Goal: Task Accomplishment & Management: Manage account settings

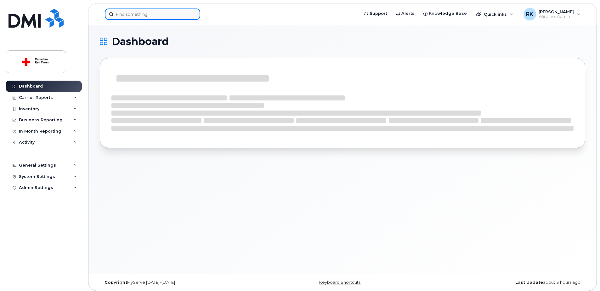
click at [127, 14] on input at bounding box center [152, 14] width 95 height 11
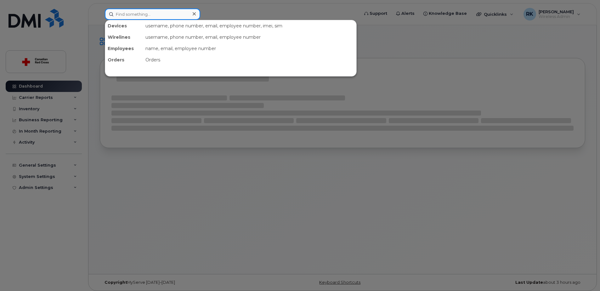
paste input "[PHONE_NUMBER]"
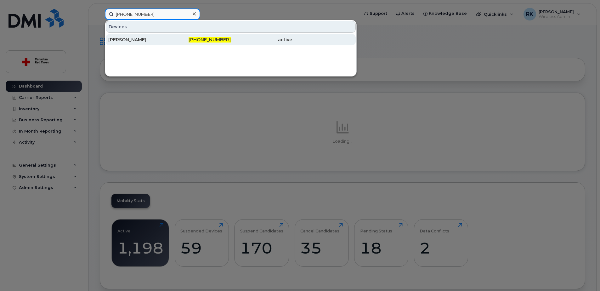
type input "705-912-0439"
click at [133, 42] on div "Tatum Sutherland" at bounding box center [138, 40] width 61 height 6
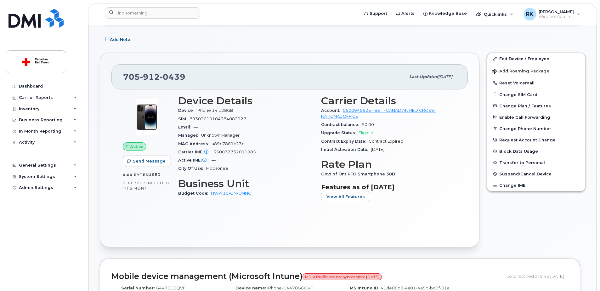
scroll to position [126, 0]
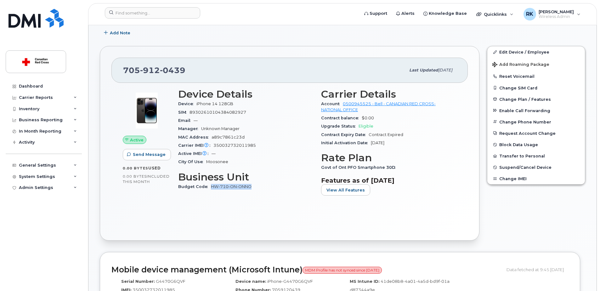
drag, startPoint x: 258, startPoint y: 186, endPoint x: 211, endPoint y: 188, distance: 46.3
click at [211, 188] on div "Budget Code HW-710-ON-ONNO" at bounding box center [245, 187] width 135 height 8
drag, startPoint x: 211, startPoint y: 188, endPoint x: 215, endPoint y: 187, distance: 3.6
copy link "HW-710-ON-ONNO"
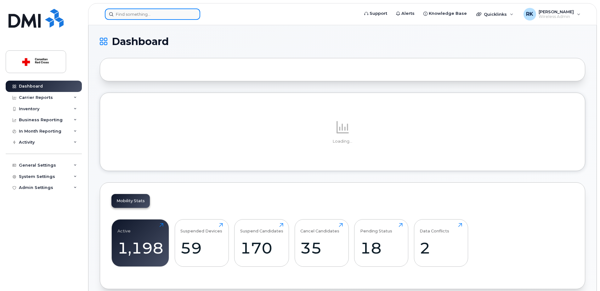
click at [170, 12] on input at bounding box center [152, 14] width 95 height 11
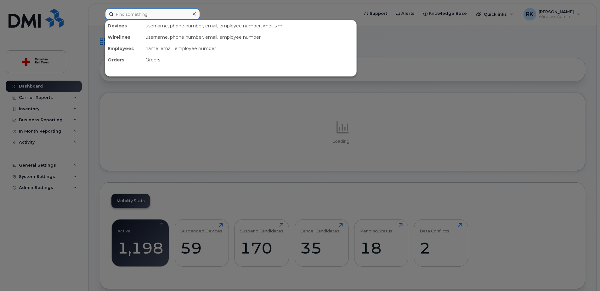
paste input "Melanie Miller"
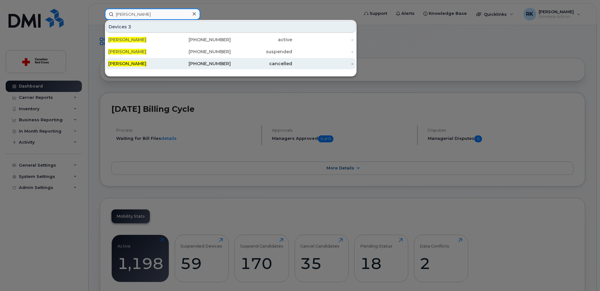
type input "[PERSON_NAME]"
click at [255, 64] on div "cancelled" at bounding box center [261, 63] width 61 height 6
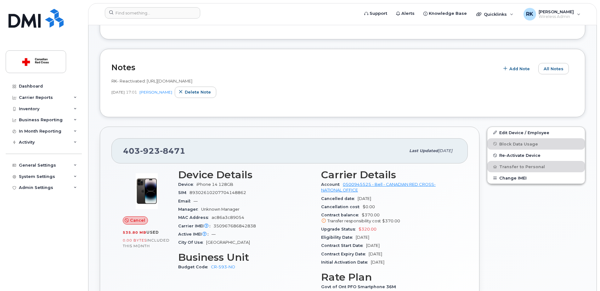
scroll to position [126, 0]
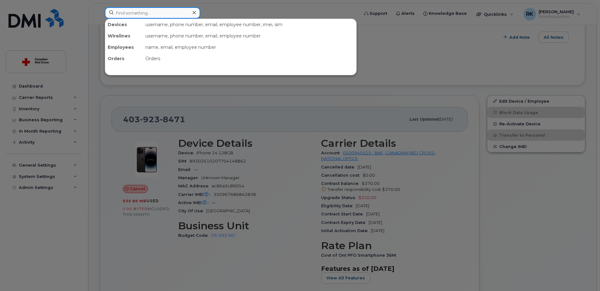
click at [163, 14] on input at bounding box center [152, 12] width 95 height 11
paste input "[PERSON_NAME]"
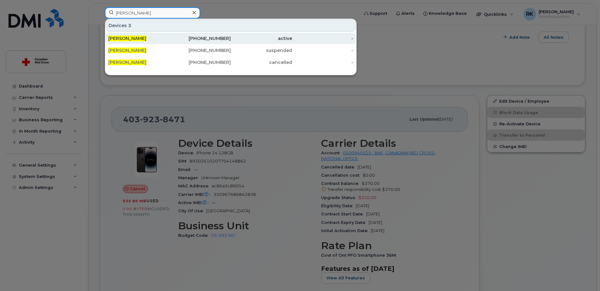
type input "[PERSON_NAME]"
click at [178, 37] on div "[PHONE_NUMBER]" at bounding box center [200, 38] width 61 height 6
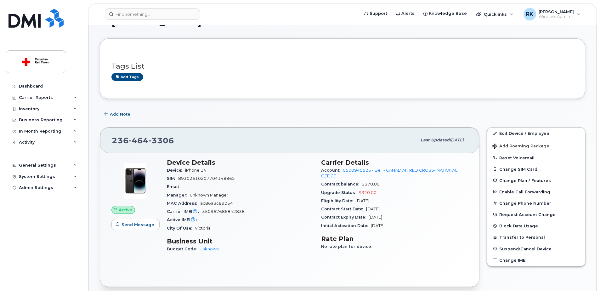
scroll to position [31, 0]
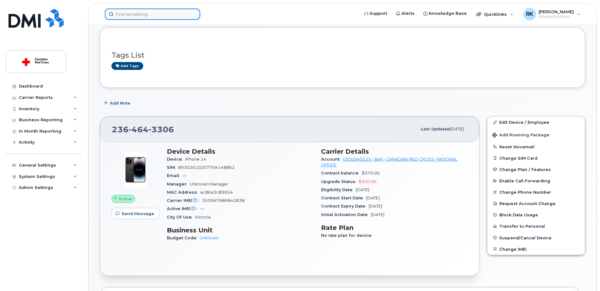
click at [119, 19] on input at bounding box center [152, 14] width 95 height 11
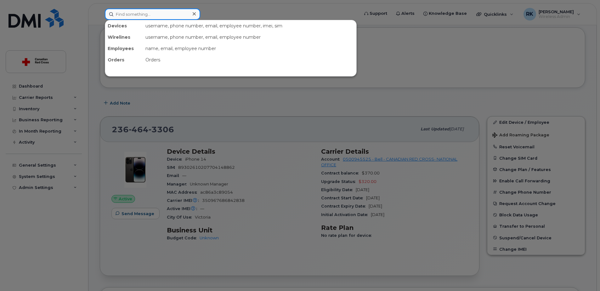
paste input "Melanie Miller"
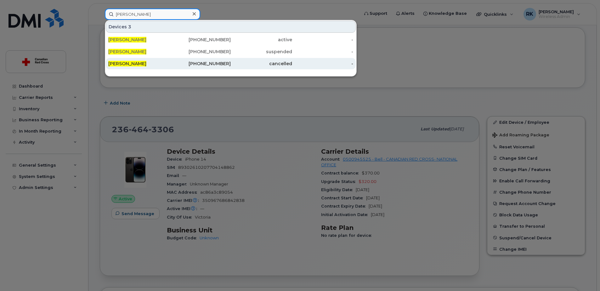
type input "Melanie Miller"
click at [152, 65] on div "Melanie Miller" at bounding box center [138, 63] width 61 height 6
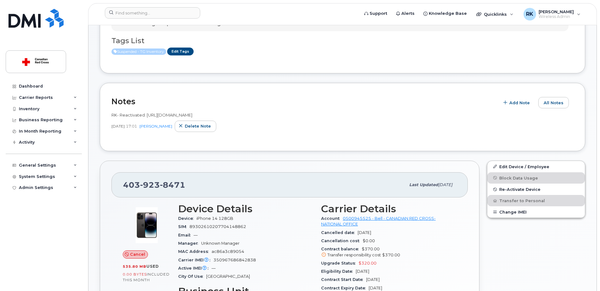
scroll to position [63, 0]
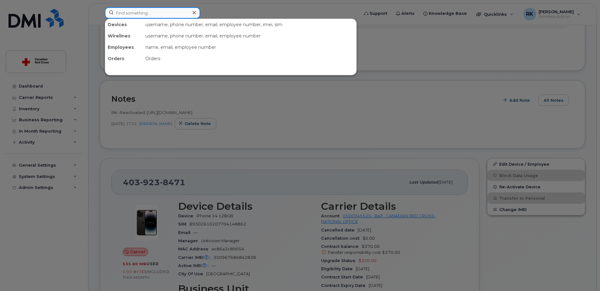
click at [136, 8] on input at bounding box center [152, 12] width 95 height 11
paste input "[PERSON_NAME]"
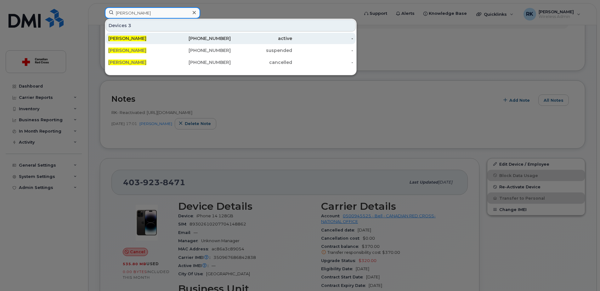
type input "[PERSON_NAME]"
click div "[PERSON_NAME]"
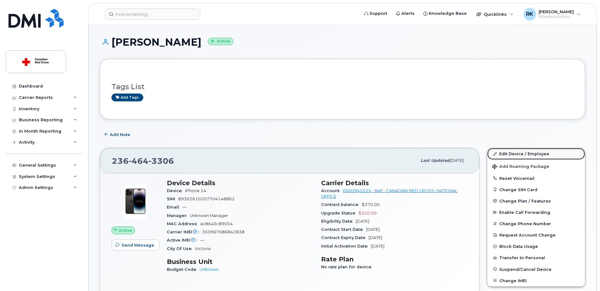
click at [529, 154] on link "Edit Device / Employee" at bounding box center [536, 153] width 98 height 11
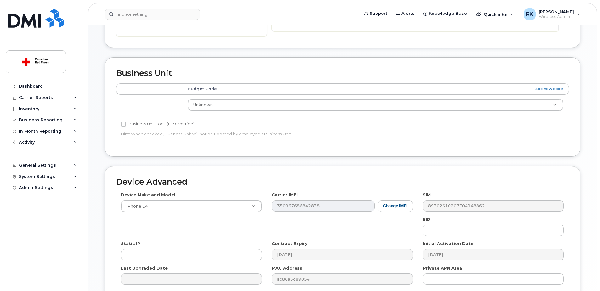
scroll to position [200, 0]
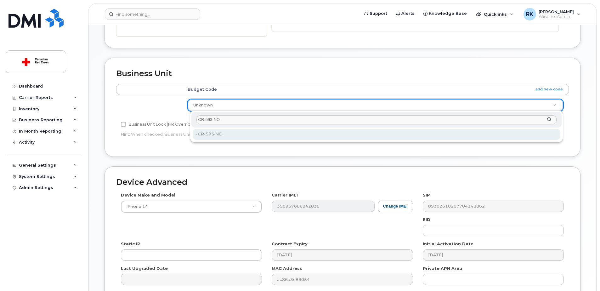
type input "CR-593-NO"
type input "35069780"
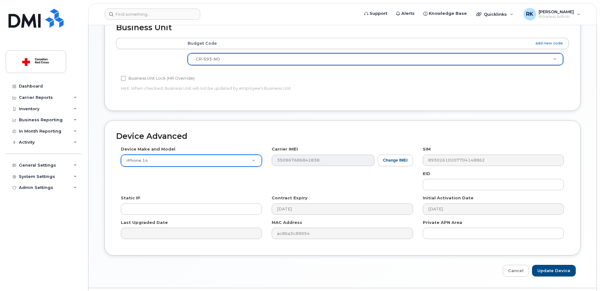
scroll to position [263, 0]
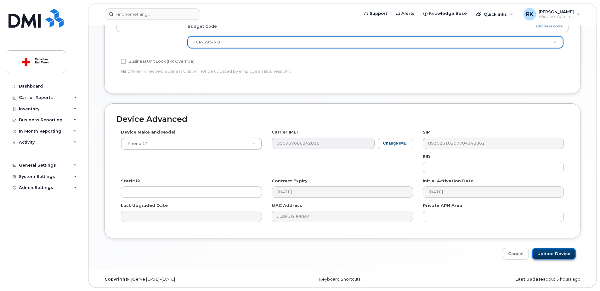
click at [547, 254] on input "Update Device" at bounding box center [554, 254] width 44 height 12
type input "Saving..."
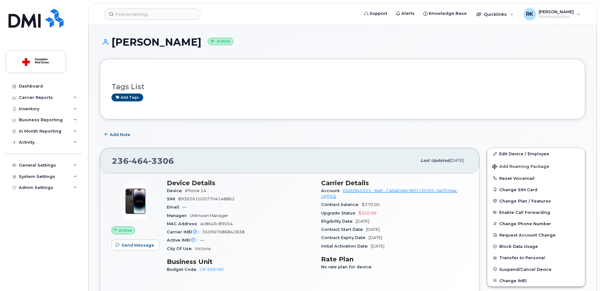
click at [157, 157] on span "3306" at bounding box center [162, 160] width 26 height 9
copy span "[PHONE_NUMBER]"
click at [157, 44] on h1 "[PERSON_NAME] Active" at bounding box center [343, 42] width 486 height 11
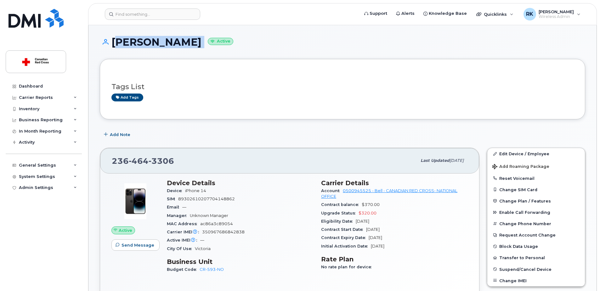
click at [157, 44] on h1 "[PERSON_NAME] Active" at bounding box center [343, 42] width 486 height 11
copy h1 "[PERSON_NAME]"
click at [148, 41] on h1 "[PERSON_NAME] Active" at bounding box center [343, 42] width 486 height 11
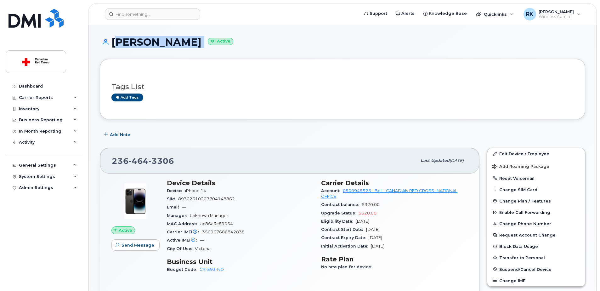
click at [148, 41] on h1 "[PERSON_NAME] Active" at bounding box center [343, 42] width 486 height 11
copy h1 "[PERSON_NAME]"
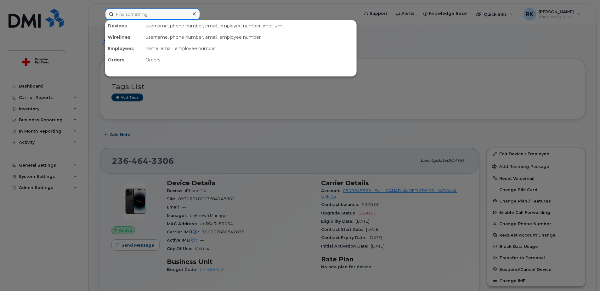
click at [147, 14] on input at bounding box center [152, 14] width 95 height 11
paste input "[PERSON_NAME]"
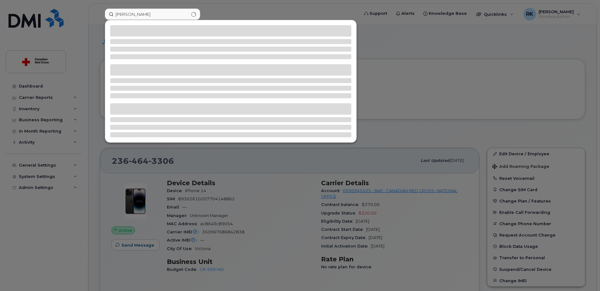
click at [162, 159] on div at bounding box center [300, 145] width 600 height 291
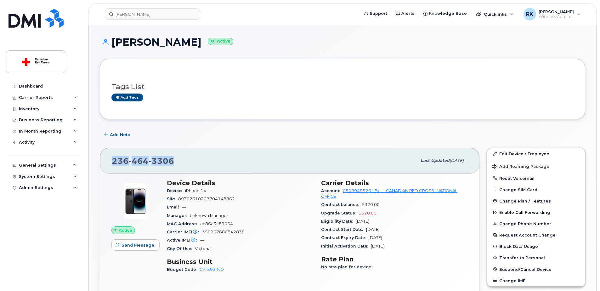
click at [162, 159] on span "3306" at bounding box center [162, 160] width 26 height 9
copy span "[PHONE_NUMBER]"
click at [196, 100] on div "Add tags" at bounding box center [339, 98] width 457 height 8
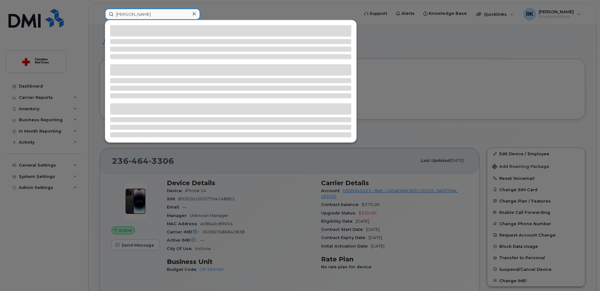
click at [142, 14] on input "[PERSON_NAME]" at bounding box center [152, 14] width 95 height 11
click at [147, 14] on input "[PERSON_NAME]" at bounding box center [152, 14] width 95 height 11
type input "[PERSON_NAME]"
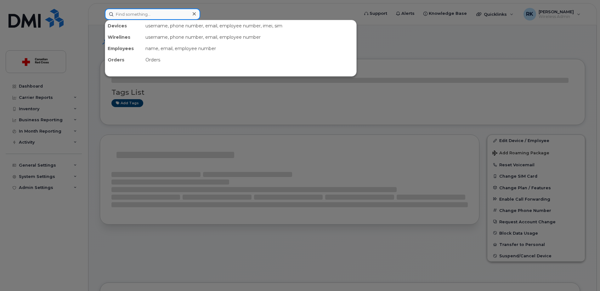
click at [137, 14] on input at bounding box center [152, 14] width 95 height 11
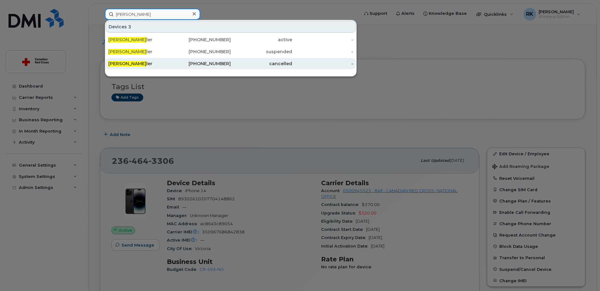
type input "melanie mil"
click at [122, 62] on span "Melanie Mil" at bounding box center [127, 64] width 38 height 6
click at [131, 64] on span "Melanie Mil" at bounding box center [127, 64] width 38 height 6
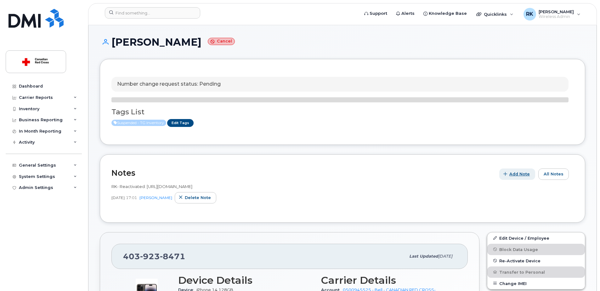
click at [521, 171] on span "Add Note" at bounding box center [520, 174] width 20 height 6
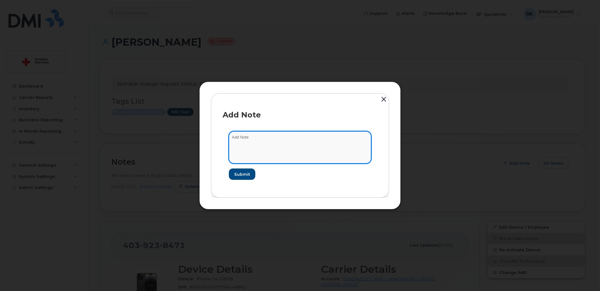
click at [250, 145] on textarea at bounding box center [300, 147] width 142 height 32
paste textarea "2364643306"
type textarea "The number changed to : 2364643306"
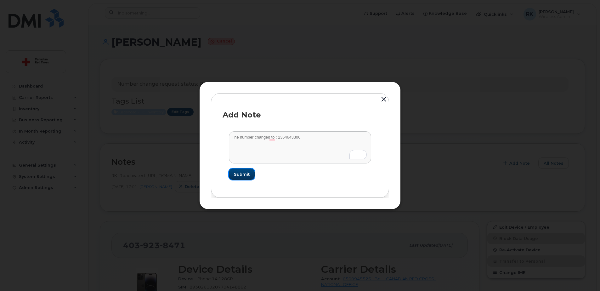
click at [242, 176] on span "Submit" at bounding box center [242, 174] width 16 height 6
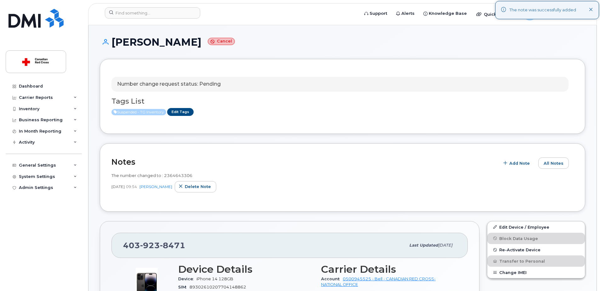
click at [151, 244] on span "923" at bounding box center [150, 245] width 20 height 9
copy span "403 923 8471"
click at [143, 11] on input at bounding box center [152, 12] width 95 height 11
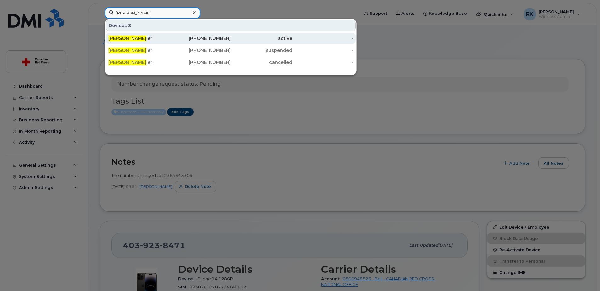
type input "melanie mil"
click at [135, 37] on div "Melanie Mil ler" at bounding box center [138, 38] width 61 height 6
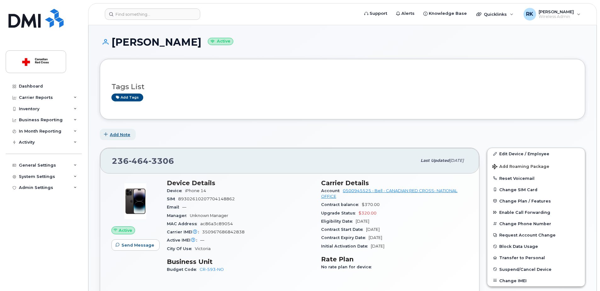
click at [122, 134] on span "Add Note" at bounding box center [120, 135] width 20 height 6
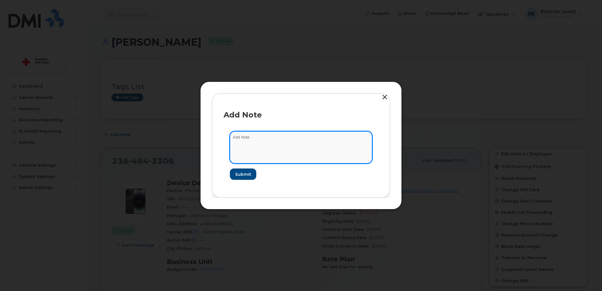
click at [247, 137] on textarea at bounding box center [301, 147] width 142 height 32
paste textarea "4039238471"
drag, startPoint x: 367, startPoint y: 138, endPoint x: 373, endPoint y: 142, distance: 6.7
click at [367, 138] on textarea "The phone number was [PHONE_NUMBER] before. the number changed based on" at bounding box center [301, 147] width 142 height 32
paste textarea "IS-164476"
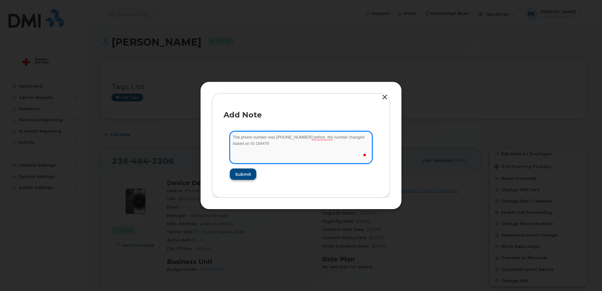
type textarea "The phone number was [PHONE_NUMBER] before. the number changed based on IS-1644…"
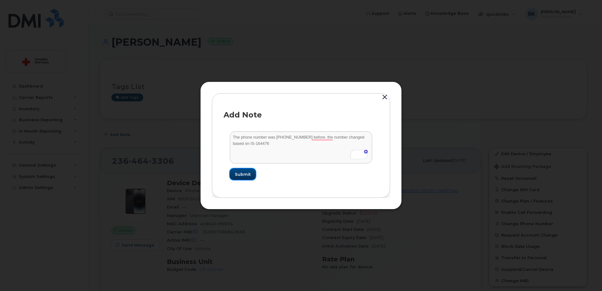
click at [242, 173] on span "Submit" at bounding box center [243, 174] width 16 height 6
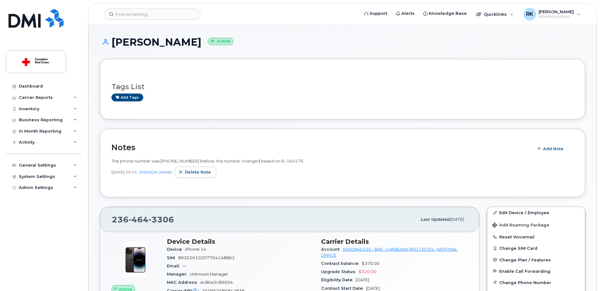
click at [282, 41] on h1 "[PERSON_NAME] Active" at bounding box center [343, 42] width 486 height 11
